Goal: Task Accomplishment & Management: Manage account settings

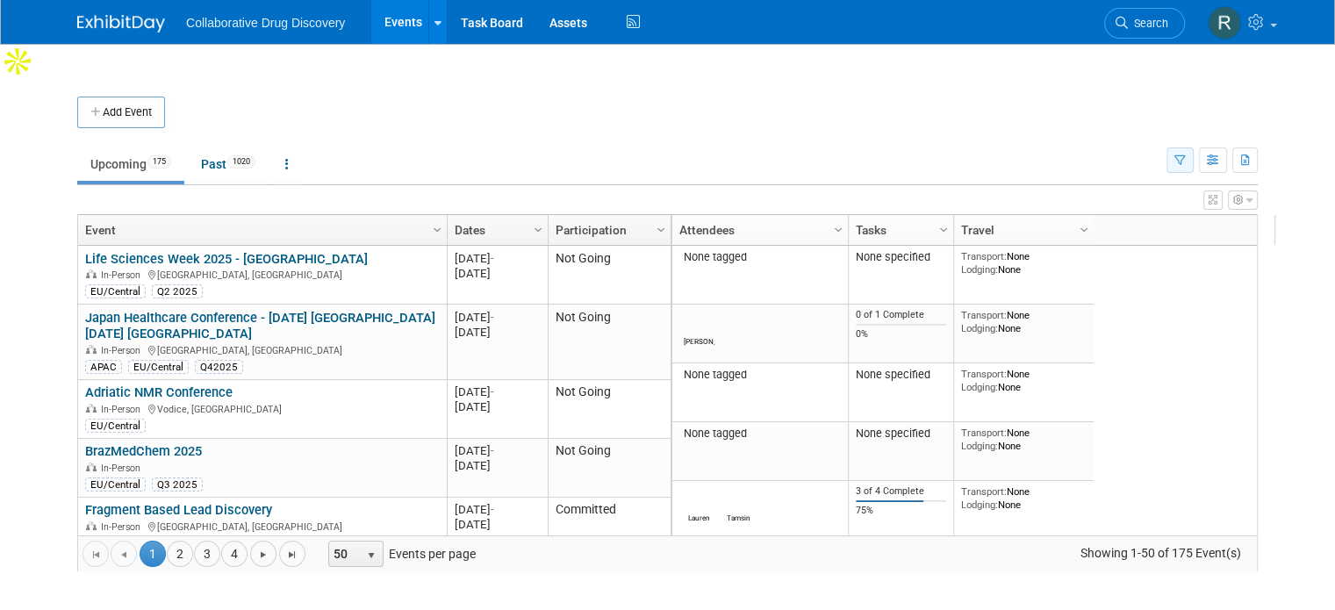
click at [1186, 155] on icon "button" at bounding box center [1180, 160] width 11 height 11
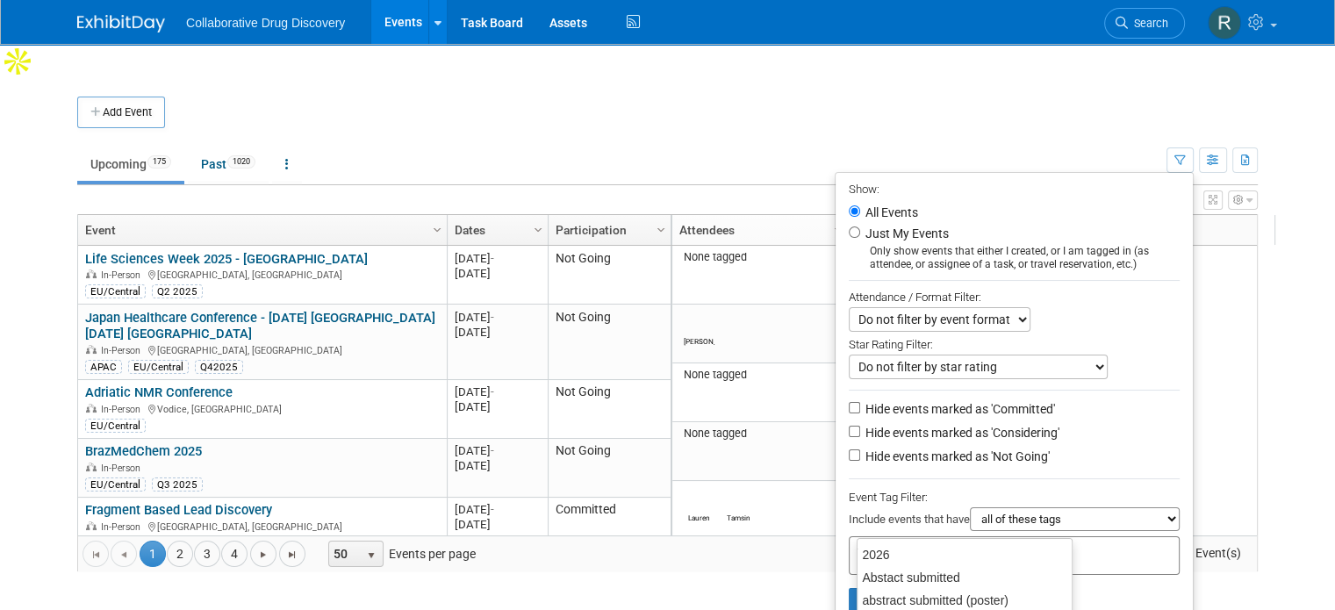
click at [966, 544] on input "text" at bounding box center [927, 553] width 140 height 18
type input "eu"
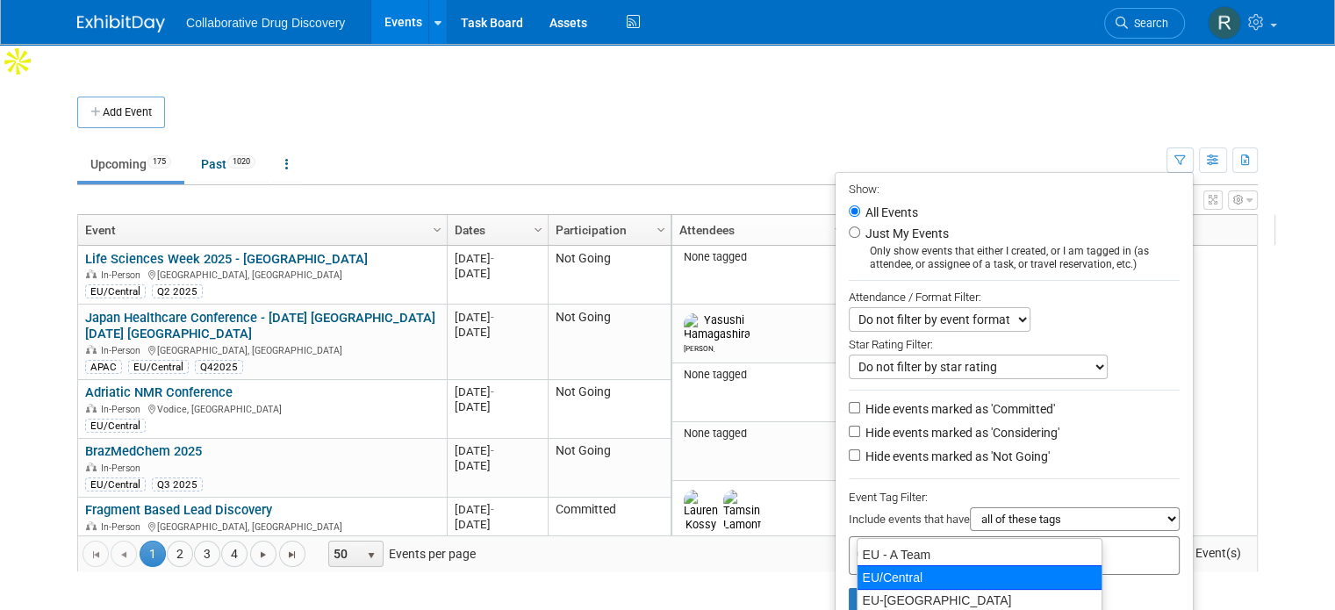
click at [924, 577] on div "EU/Central" at bounding box center [980, 577] width 246 height 25
type input "EU/Central"
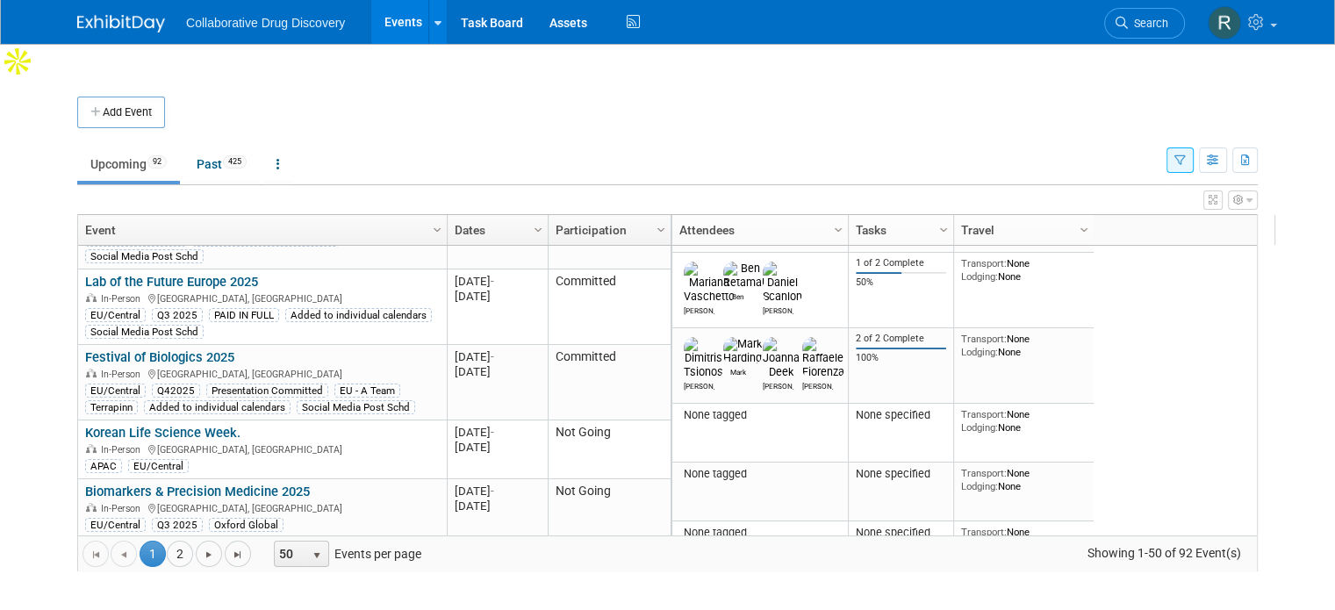
scroll to position [851, 0]
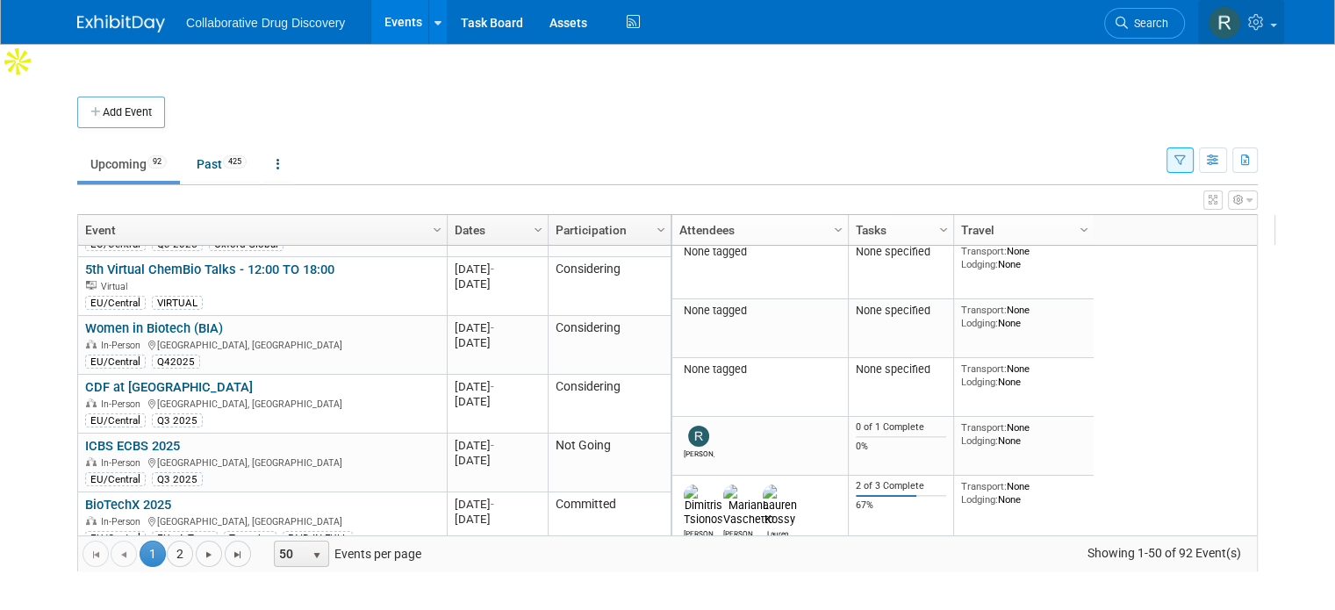
click at [1284, 27] on link at bounding box center [1241, 22] width 86 height 44
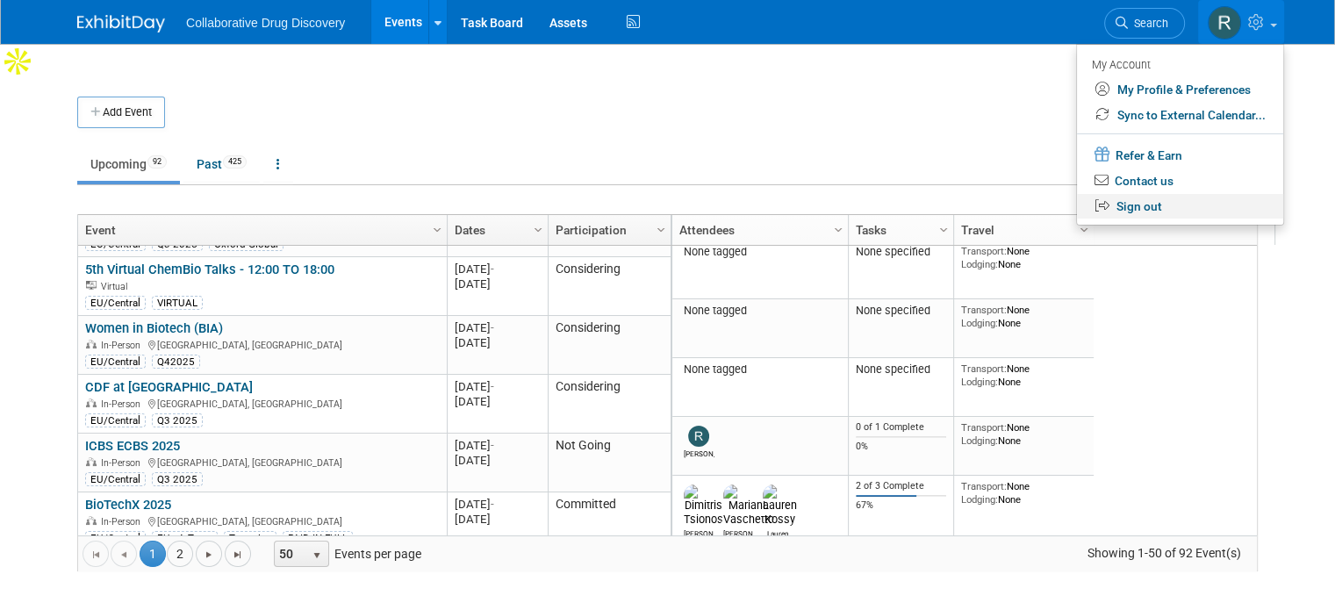
click at [1169, 207] on link "Sign out" at bounding box center [1180, 206] width 206 height 25
